Goal: Check status

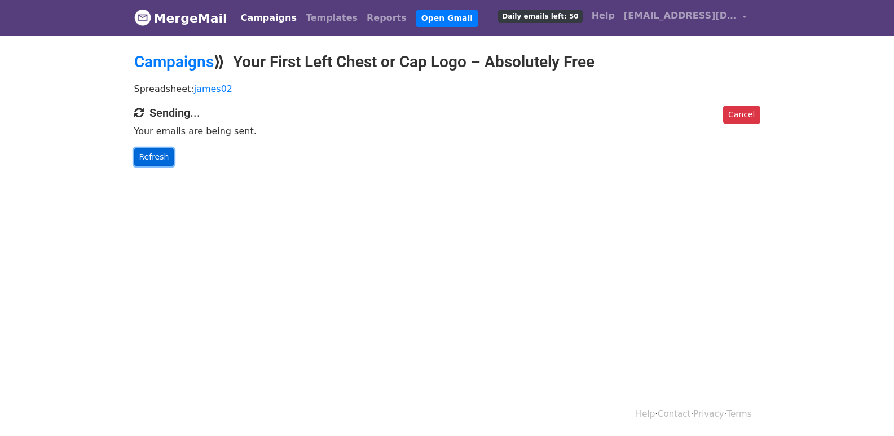
click at [157, 151] on link "Refresh" at bounding box center [154, 156] width 40 height 17
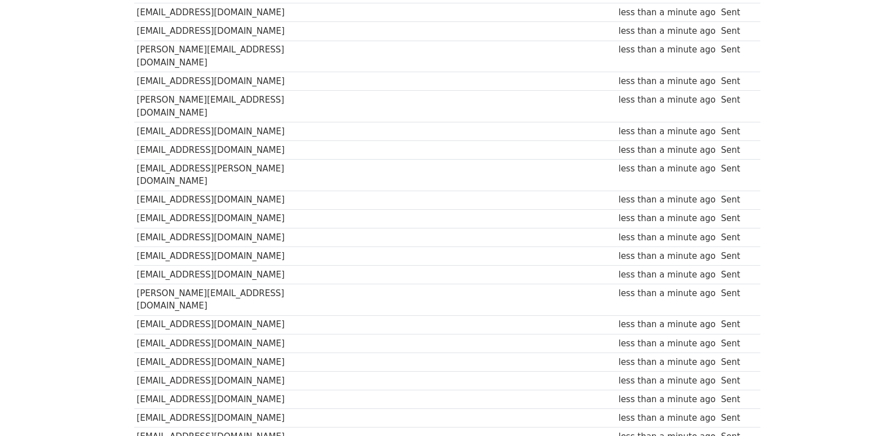
scroll to position [748, 0]
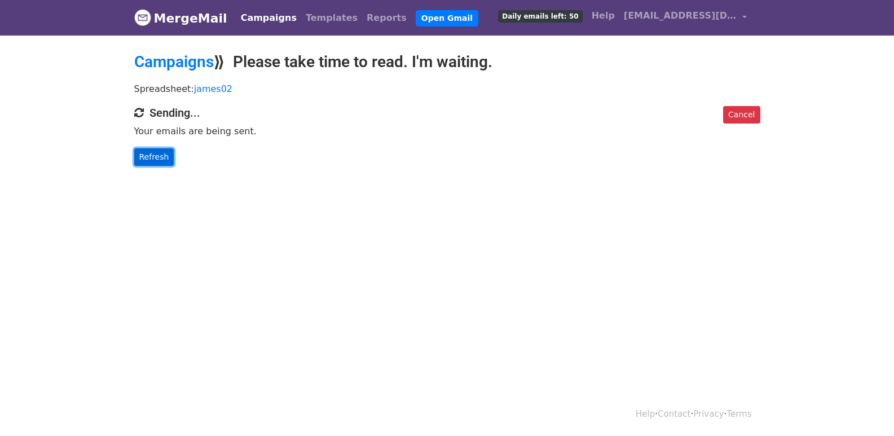
click at [166, 152] on link "Refresh" at bounding box center [154, 156] width 40 height 17
